Goal: Navigation & Orientation: Find specific page/section

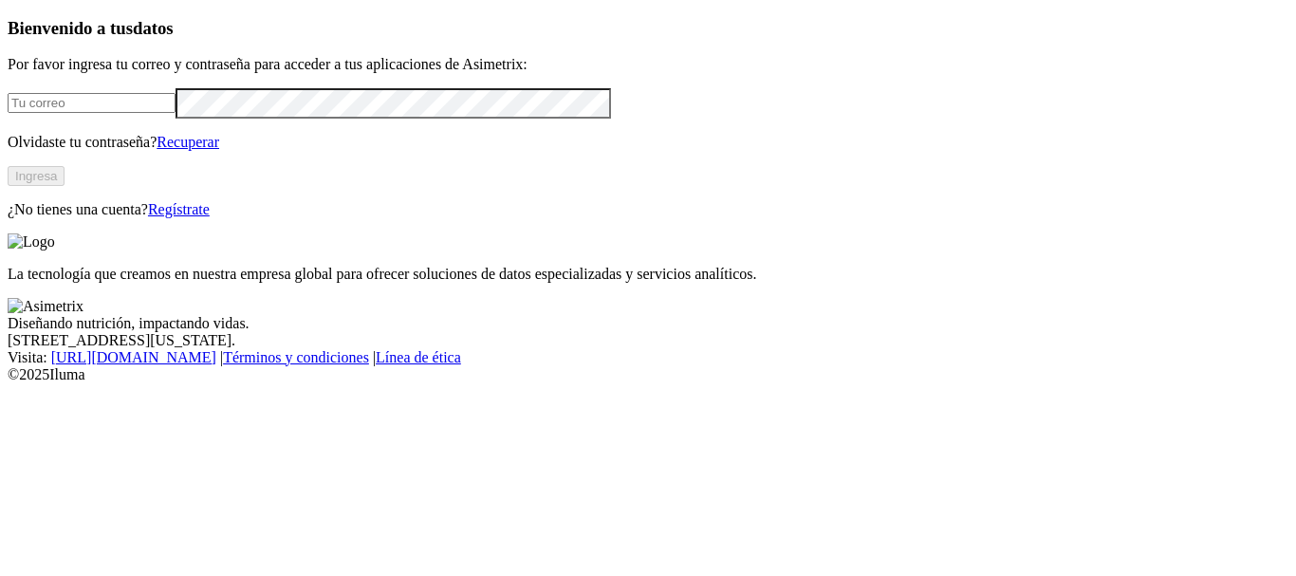
type input "[PERSON_NAME][EMAIL_ADDRESS][PERSON_NAME][DOMAIN_NAME]"
click at [65, 186] on button "Ingresa" at bounding box center [36, 176] width 57 height 20
